Goal: Task Accomplishment & Management: Complete application form

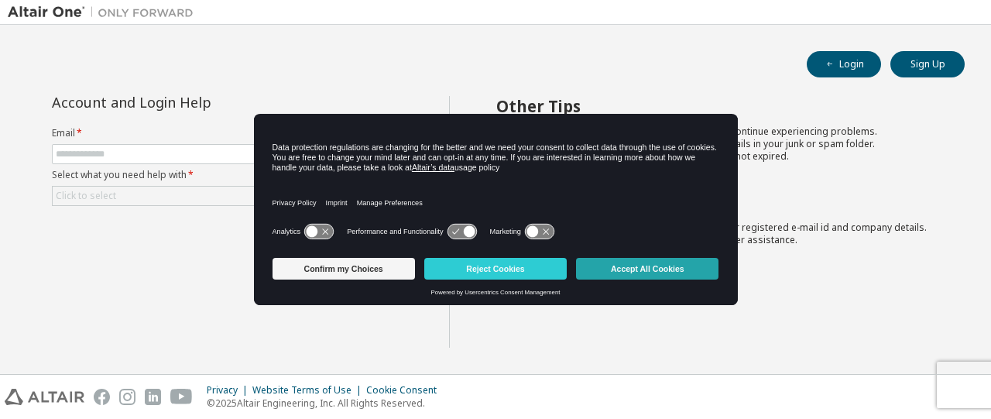
click at [631, 262] on button "Accept All Cookies" at bounding box center [647, 269] width 142 height 22
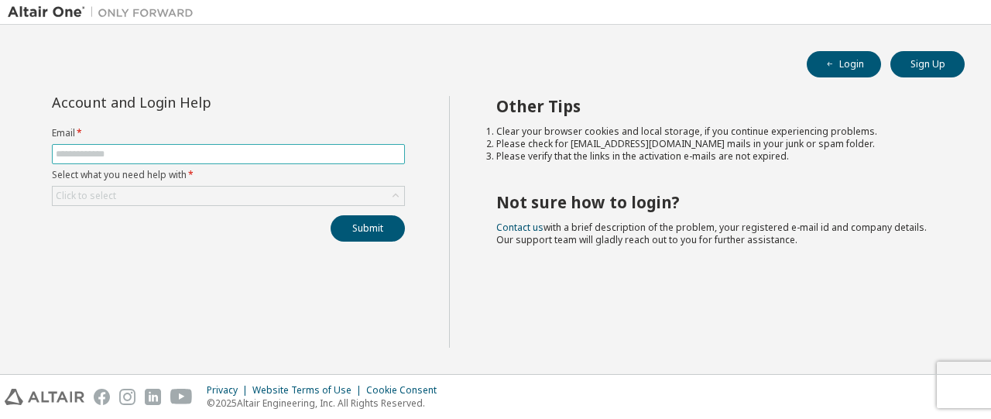
click at [295, 158] on input "text" at bounding box center [228, 154] width 345 height 12
type input "**********"
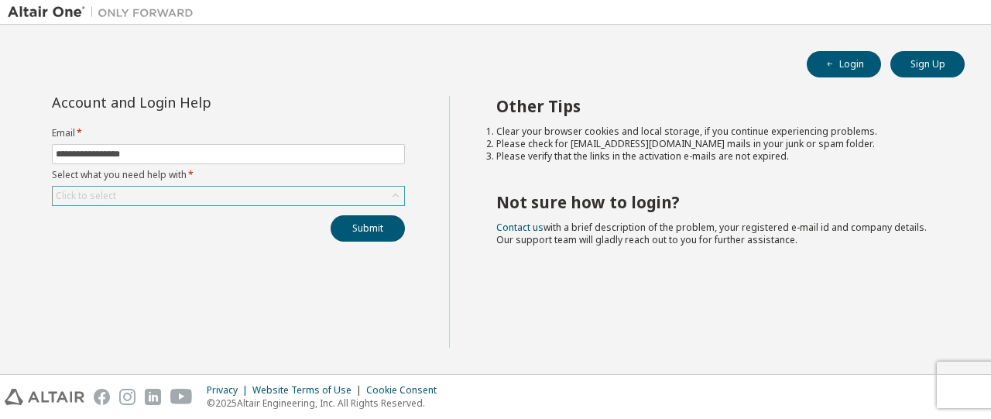
click at [119, 188] on div "Click to select" at bounding box center [228, 196] width 351 height 19
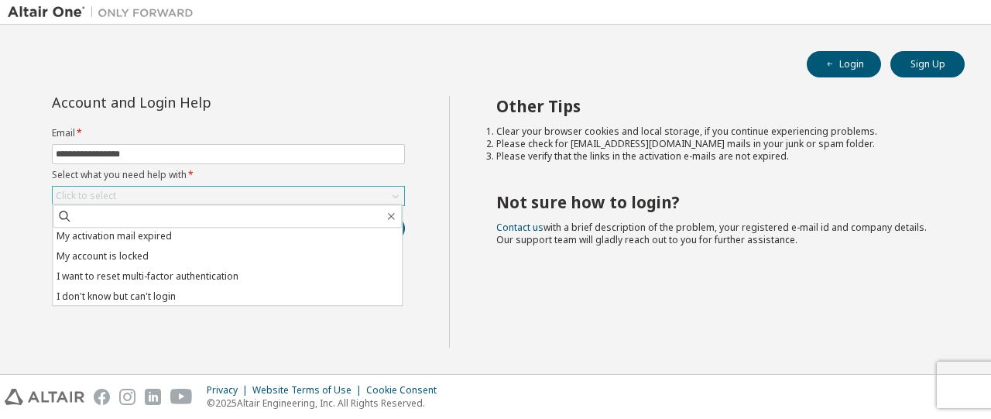
scroll to position [43, 0]
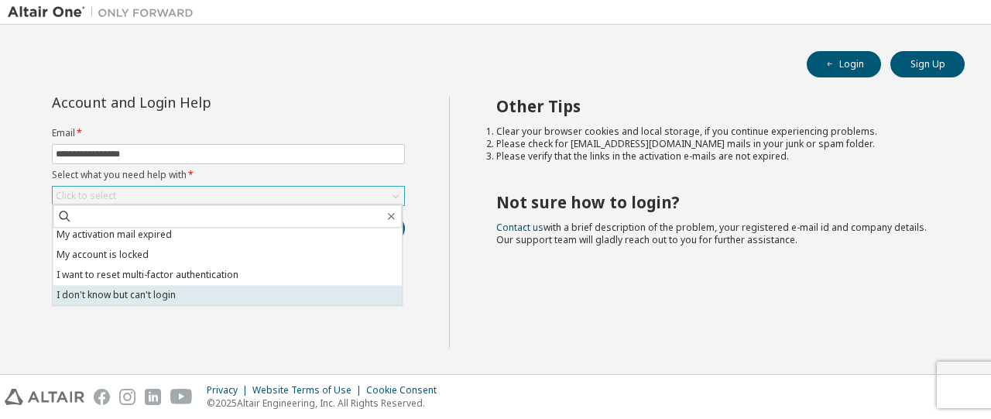
click at [138, 298] on li "I don't know but can't login" at bounding box center [227, 295] width 349 height 20
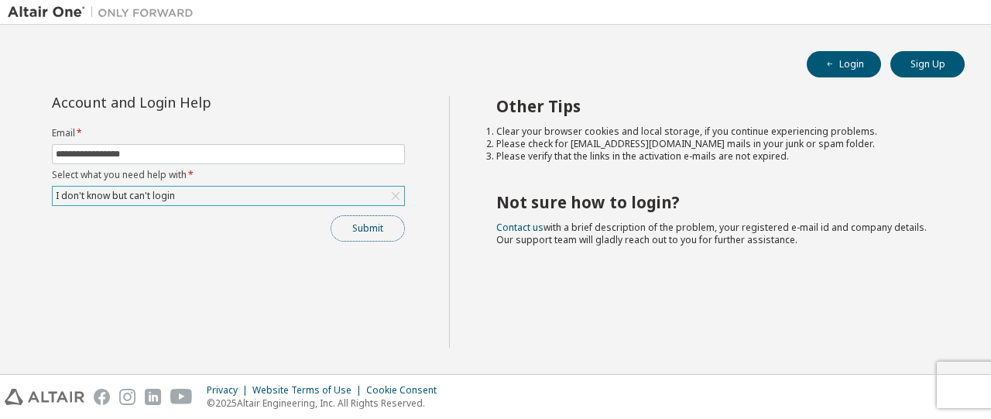
click at [375, 225] on button "Submit" at bounding box center [368, 228] width 74 height 26
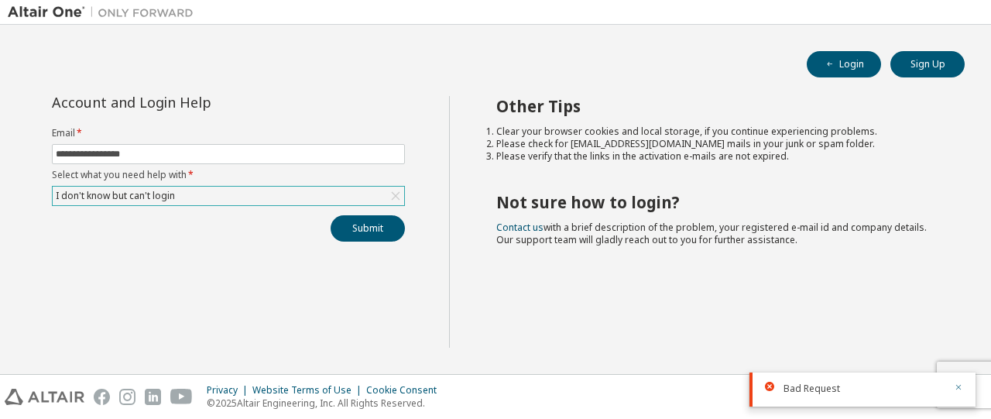
click at [960, 386] on icon "button" at bounding box center [958, 386] width 9 height 9
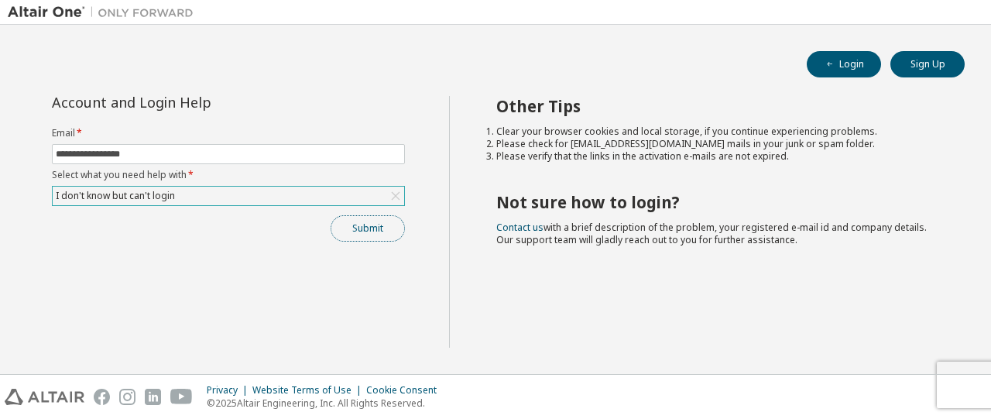
click at [382, 235] on button "Submit" at bounding box center [368, 228] width 74 height 26
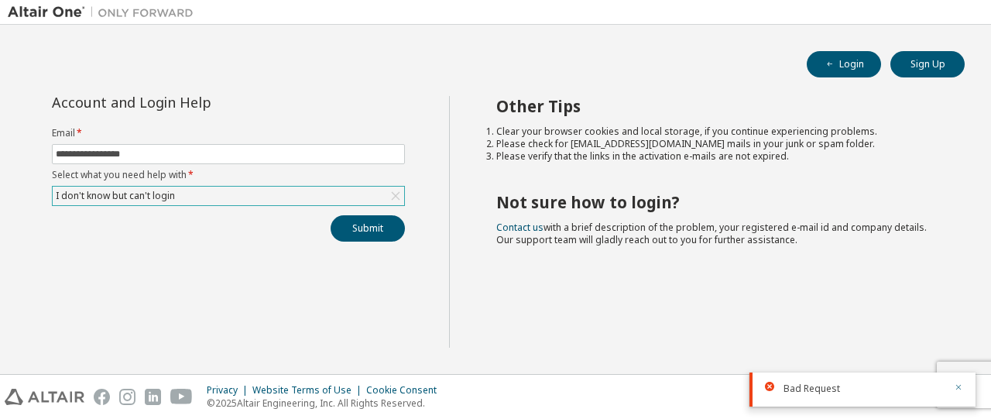
click at [961, 386] on icon "button" at bounding box center [958, 386] width 9 height 9
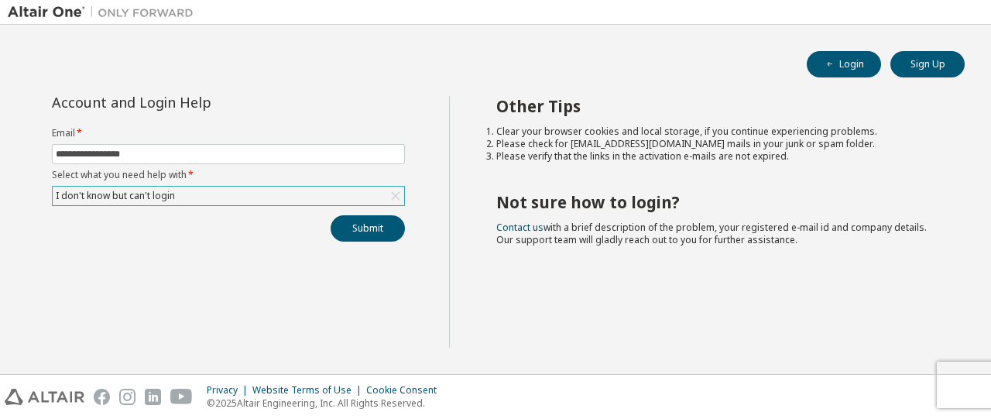
click at [392, 194] on icon at bounding box center [395, 195] width 15 height 15
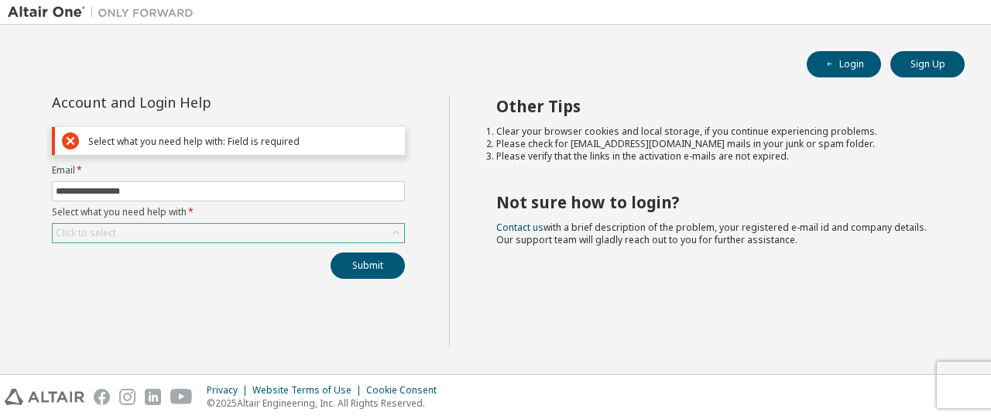
click at [396, 231] on icon at bounding box center [395, 232] width 15 height 15
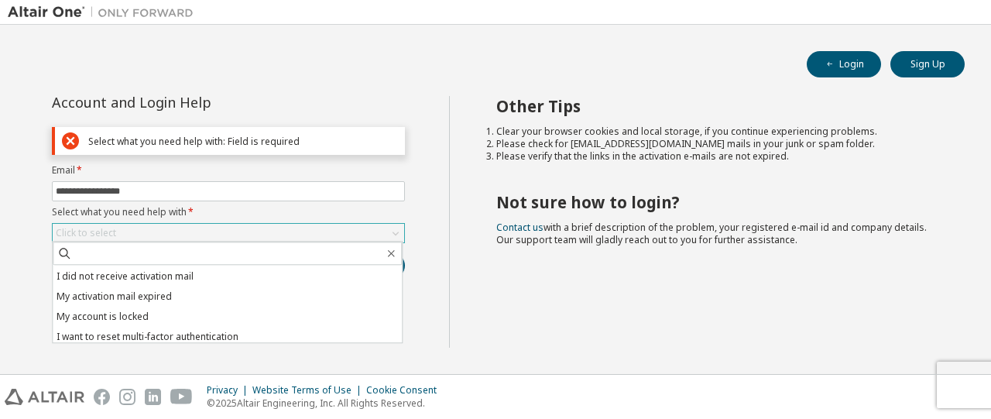
scroll to position [0, 0]
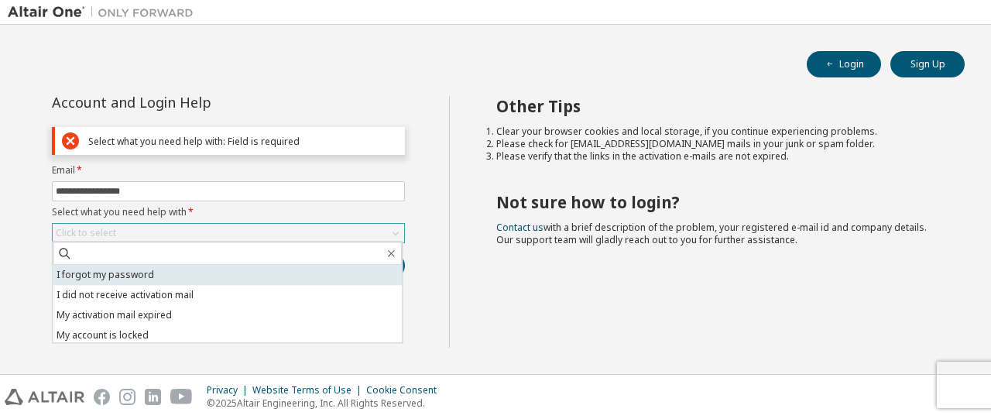
click at [127, 277] on li "I forgot my password" at bounding box center [227, 275] width 349 height 20
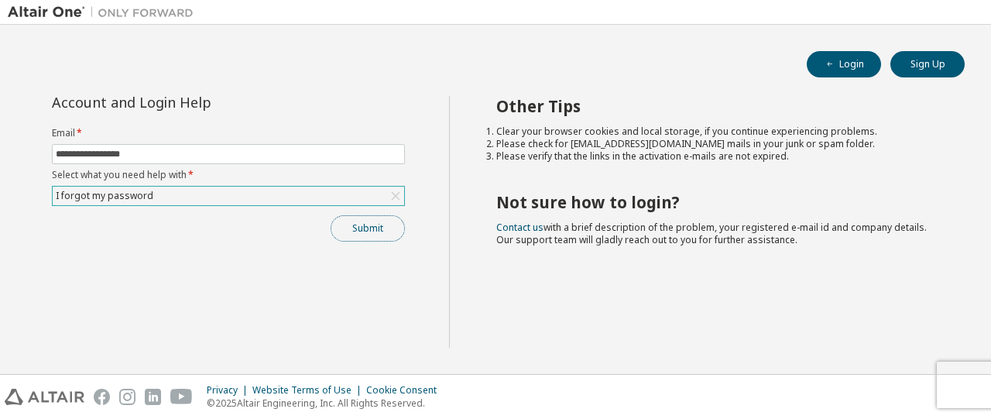
click at [373, 233] on button "Submit" at bounding box center [368, 228] width 74 height 26
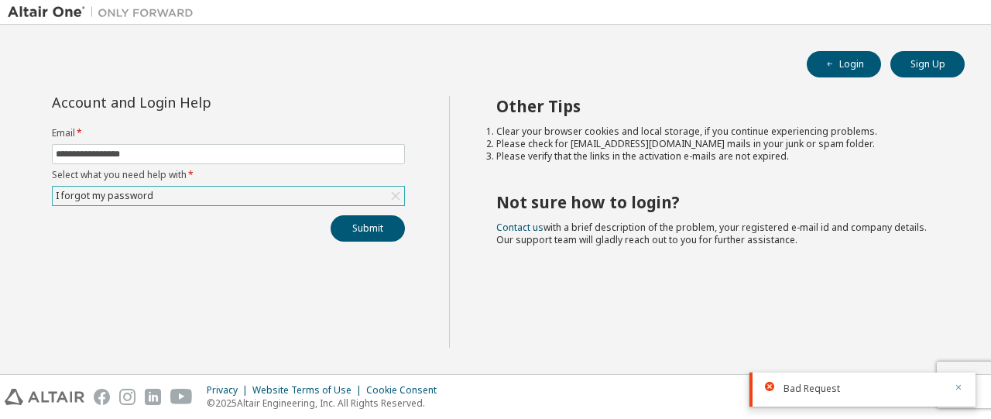
click at [958, 385] on icon "button" at bounding box center [958, 386] width 9 height 9
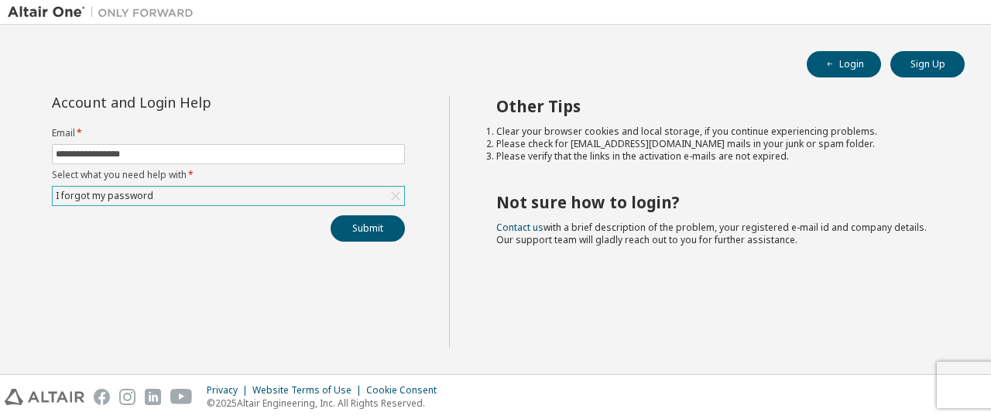
click at [642, 285] on div "Other Tips Clear your browser cookies and local storage, if you continue experi…" at bounding box center [716, 222] width 535 height 252
click at [930, 64] on button "Sign Up" at bounding box center [927, 64] width 74 height 26
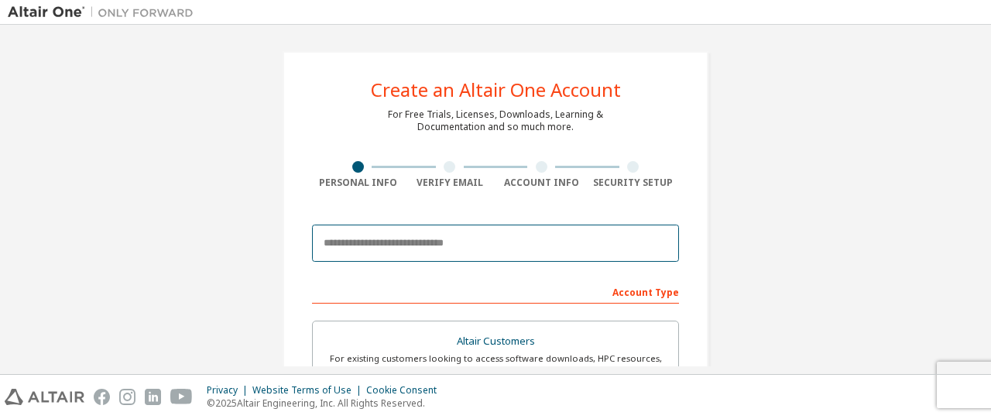
click at [496, 240] on input "email" at bounding box center [495, 242] width 367 height 37
type input "**********"
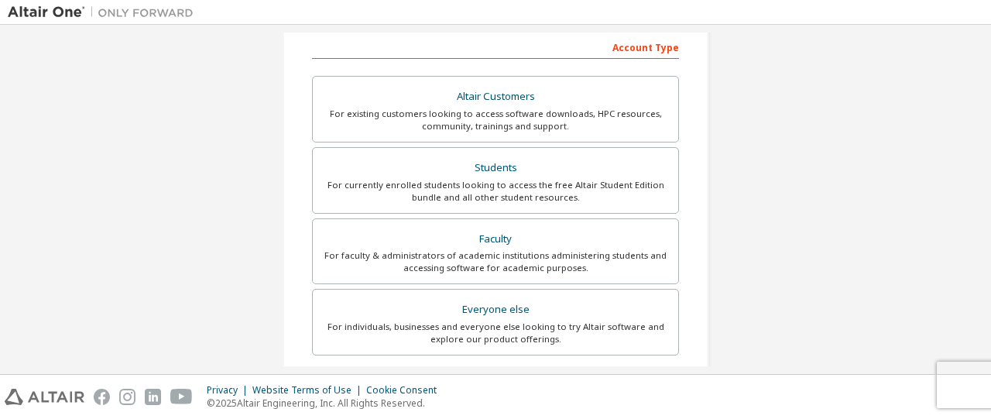
scroll to position [260, 0]
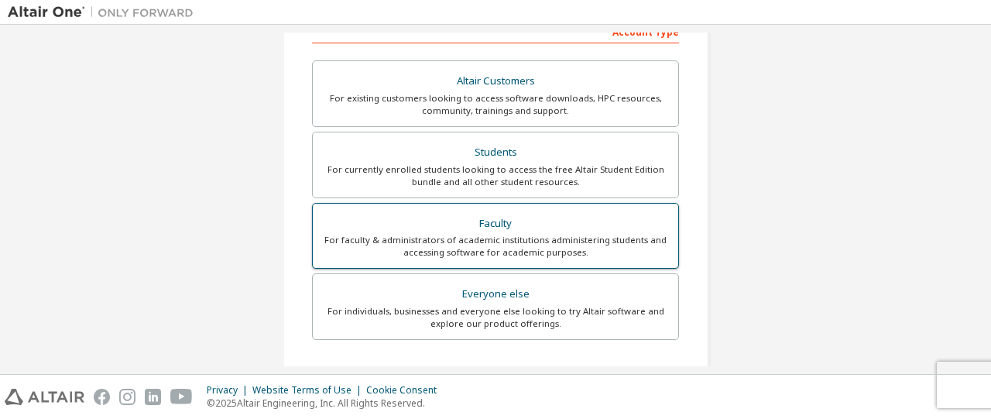
click at [488, 222] on div "Faculty" at bounding box center [495, 224] width 347 height 22
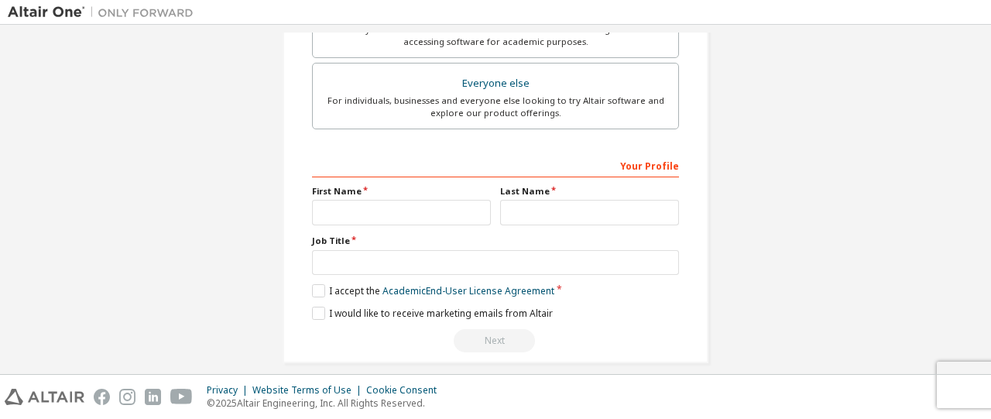
scroll to position [481, 0]
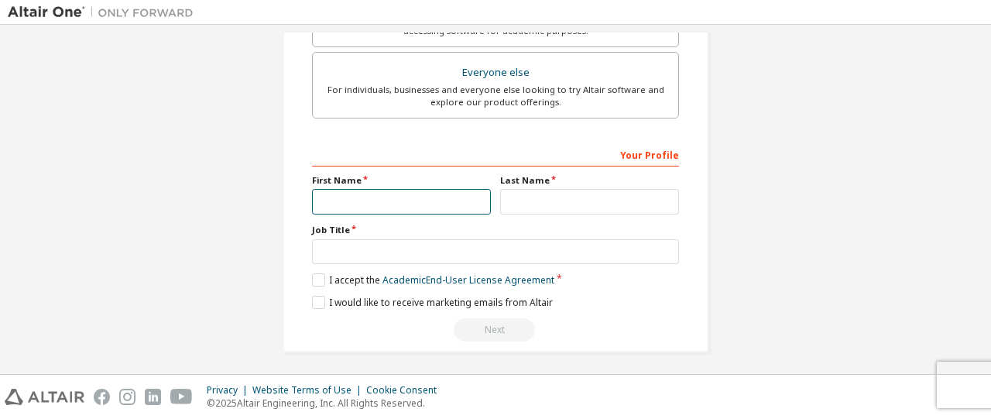
click at [438, 204] on input "text" at bounding box center [401, 202] width 179 height 26
type input "*"
type input "******"
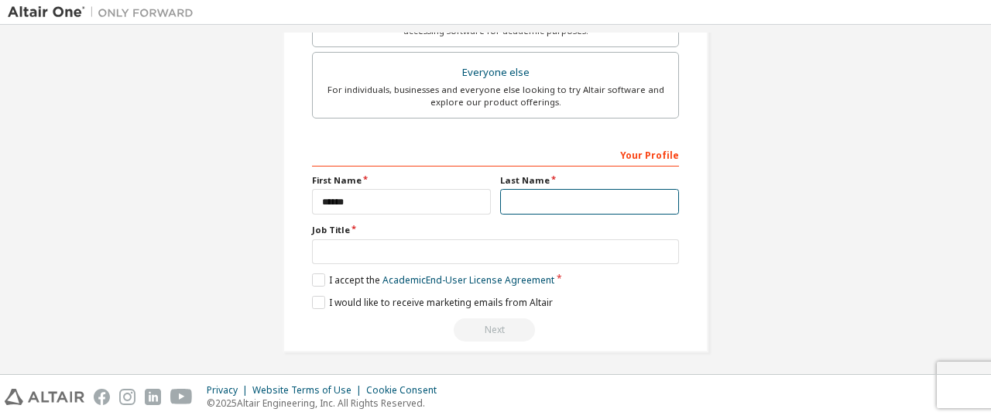
click at [512, 200] on input "text" at bounding box center [589, 202] width 179 height 26
type input "*********"
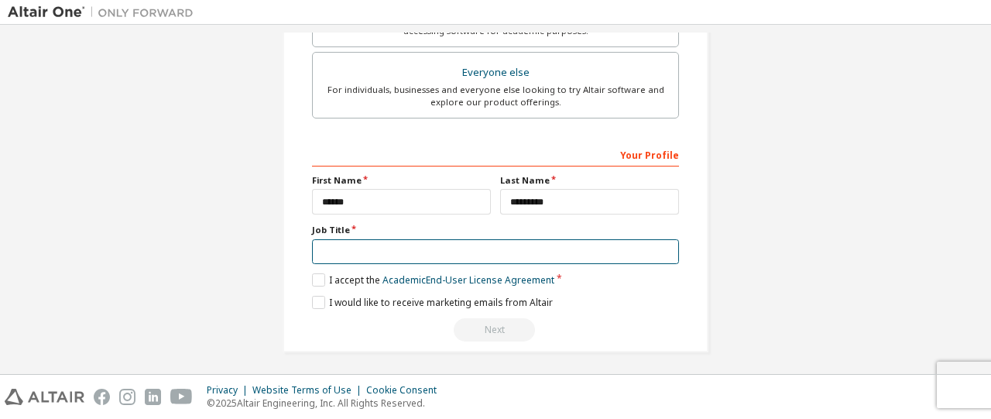
click at [402, 245] on input "text" at bounding box center [495, 252] width 367 height 26
type input "****"
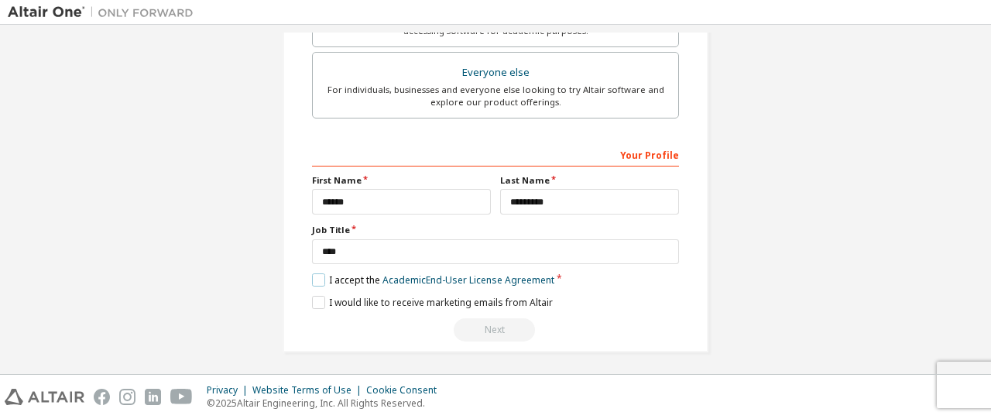
click at [313, 274] on label "I accept the Academic End-User License Agreement" at bounding box center [433, 279] width 242 height 13
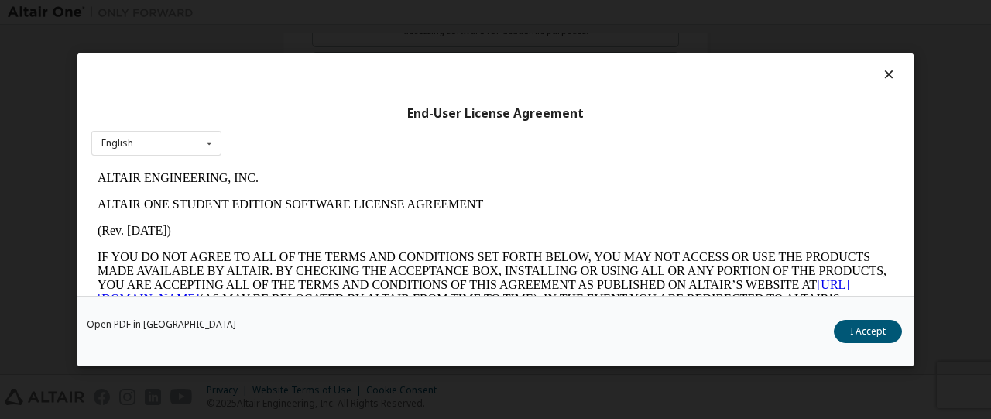
scroll to position [0, 0]
click at [859, 326] on button "I Accept" at bounding box center [868, 330] width 68 height 23
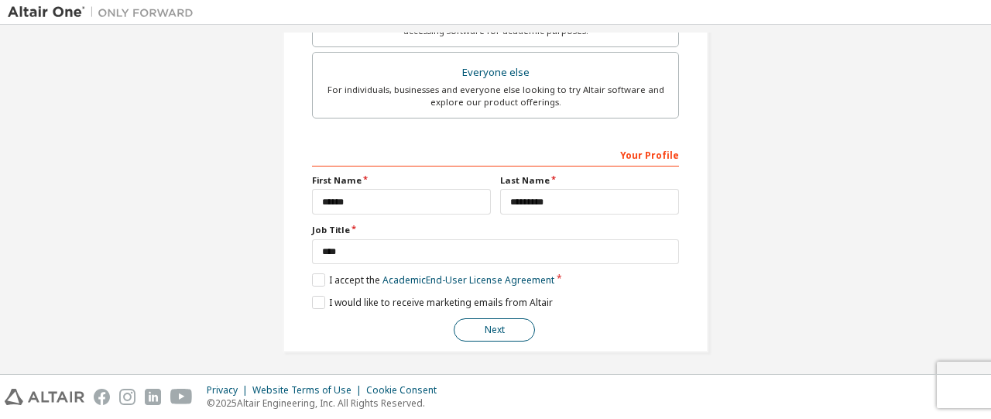
click at [485, 325] on button "Next" at bounding box center [494, 329] width 81 height 23
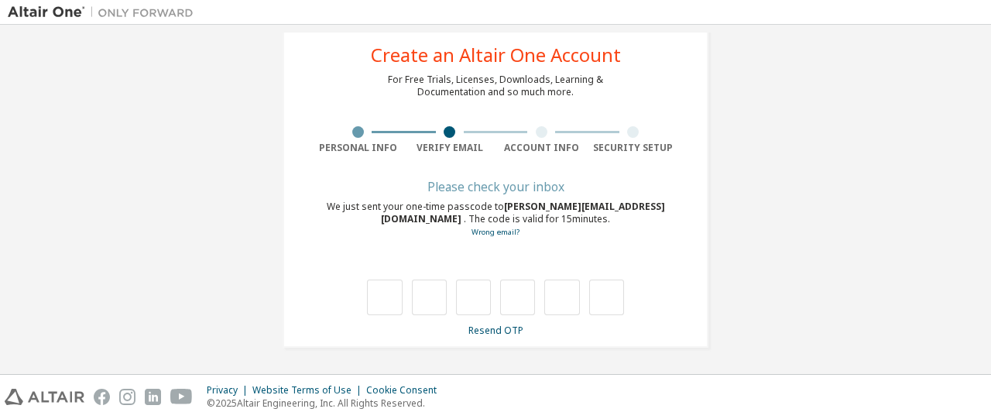
scroll to position [34, 0]
type input "*"
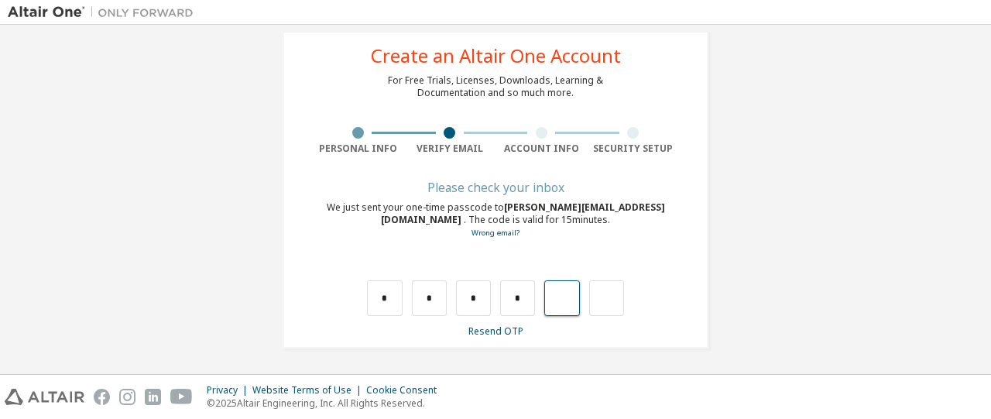
type input "*"
